Goal: Information Seeking & Learning: Learn about a topic

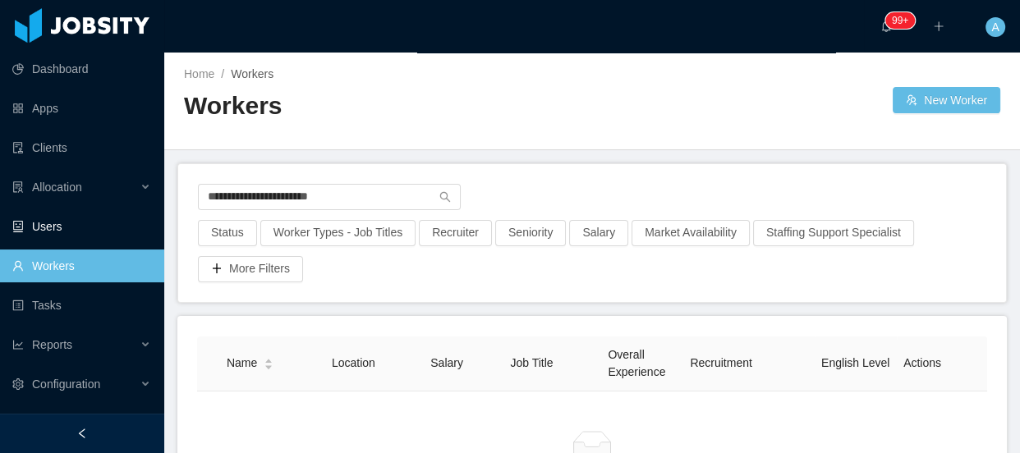
click at [65, 192] on span "Allocation" at bounding box center [57, 187] width 50 height 13
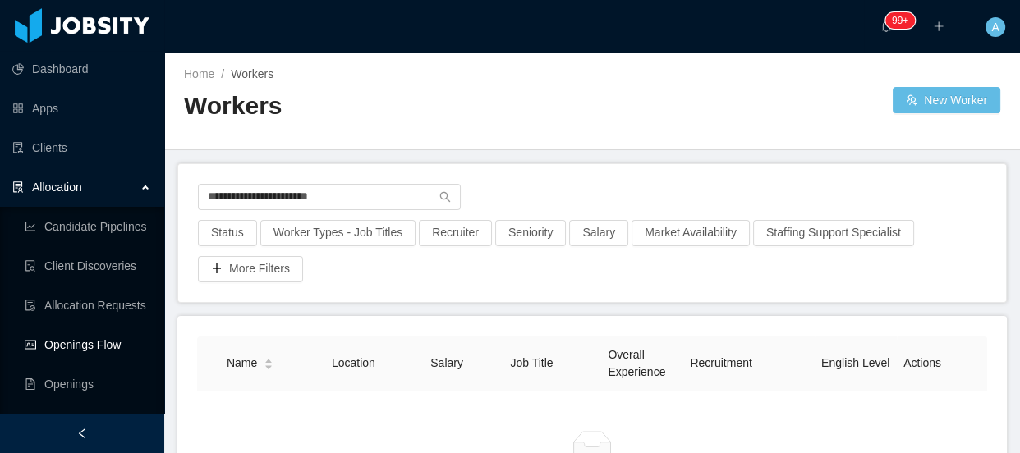
click at [114, 340] on link "Openings Flow" at bounding box center [88, 344] width 126 height 33
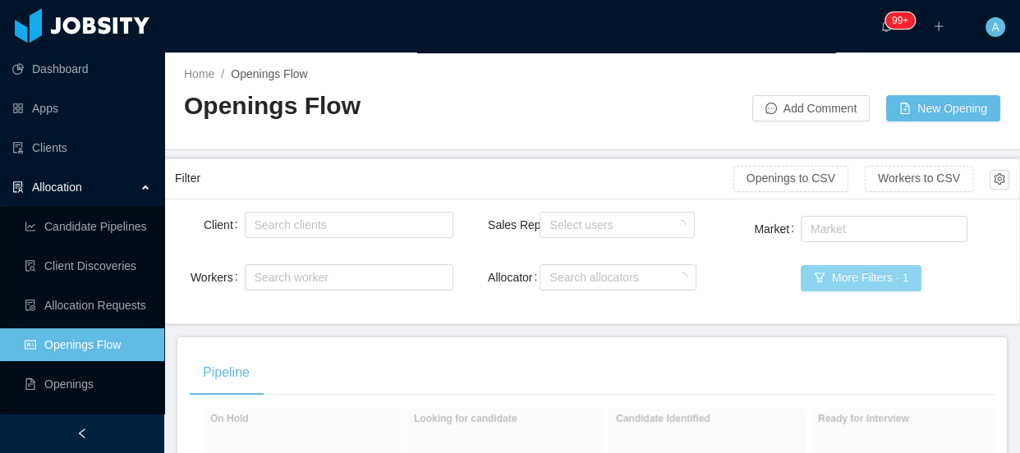
click at [872, 277] on button "More Filters · 1" at bounding box center [860, 278] width 121 height 26
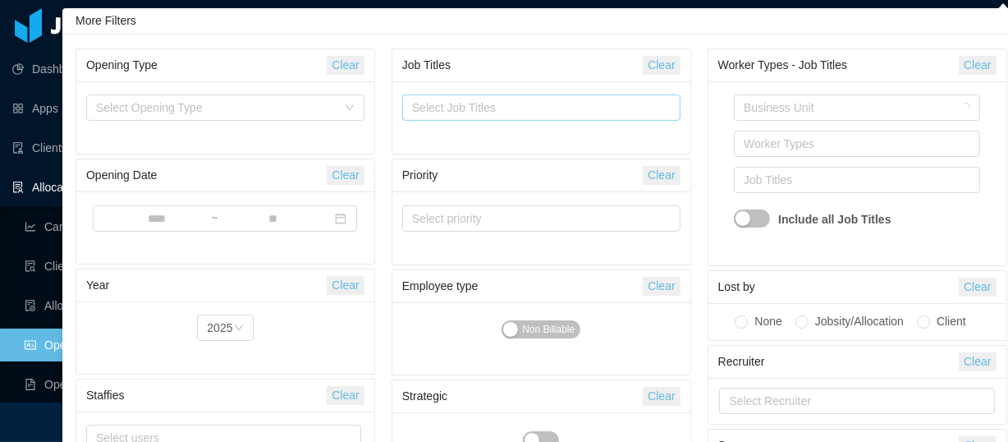
click at [525, 112] on div "Select Job Titles" at bounding box center [537, 107] width 251 height 16
type input "****"
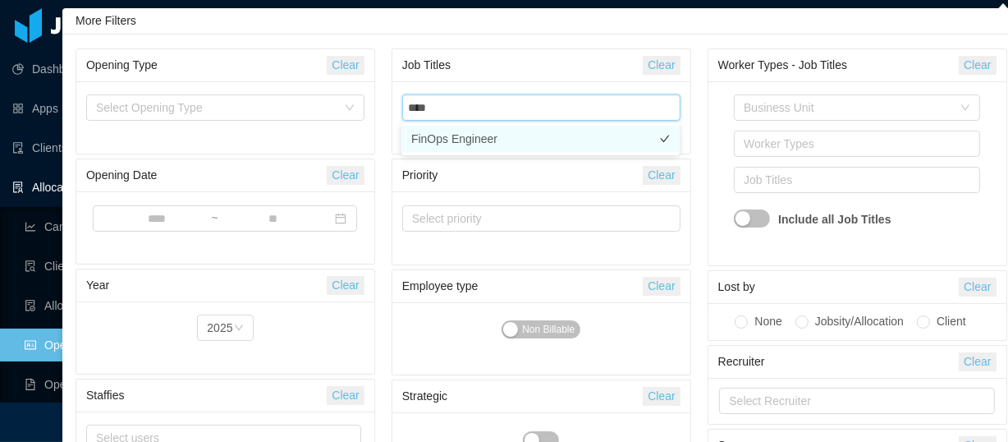
click at [472, 140] on li "FinOps Engineer" at bounding box center [540, 139] width 278 height 26
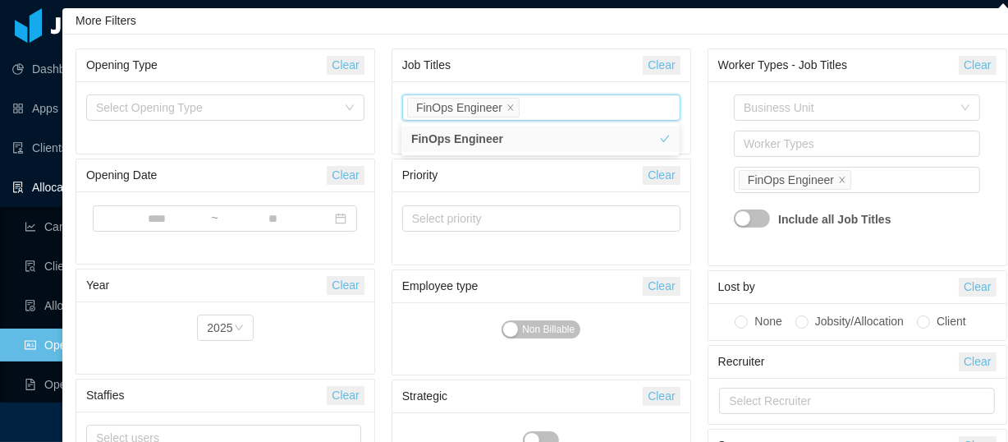
click at [713, 99] on div "Business Unit Worker Types Job Titles FinOps Engineer Include all Job Titles" at bounding box center [857, 173] width 298 height 184
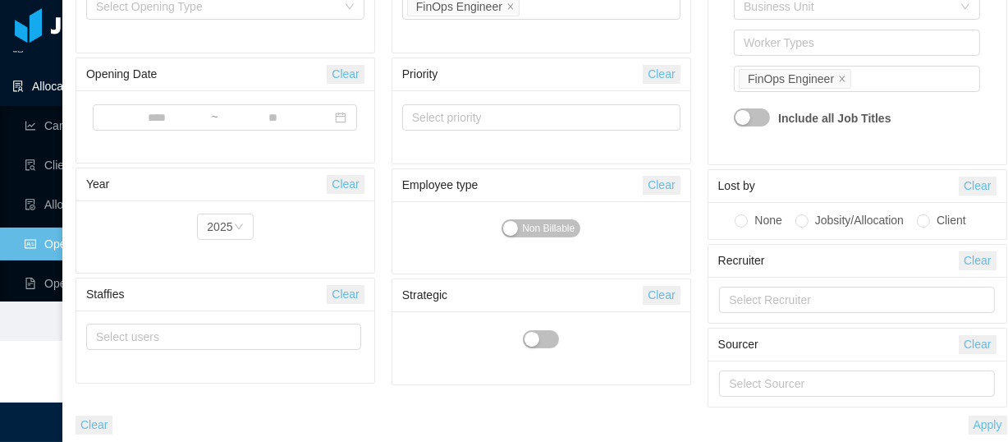
click at [983, 417] on button "Apply" at bounding box center [988, 424] width 39 height 19
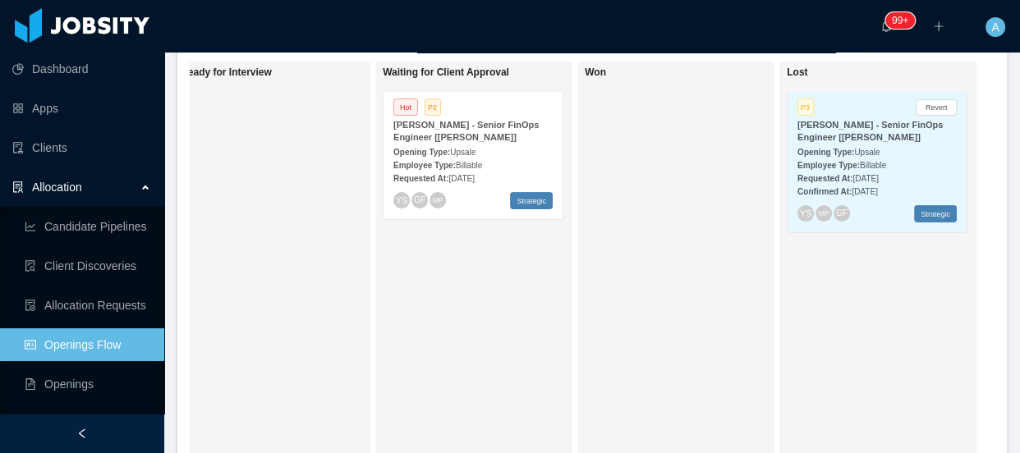
scroll to position [238, 0]
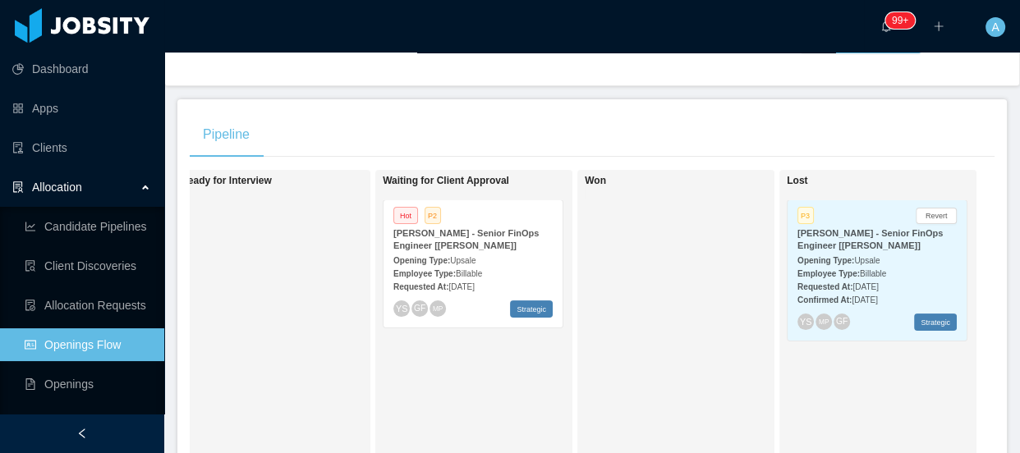
click at [437, 257] on strong "Opening Type:" at bounding box center [421, 260] width 57 height 9
